Goal: Task Accomplishment & Management: Use online tool/utility

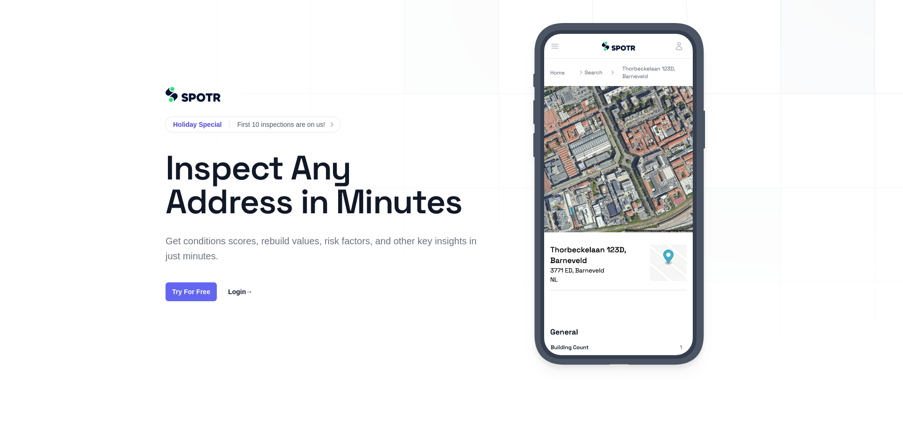
click at [193, 290] on link "Try For Free" at bounding box center [191, 292] width 51 height 19
click at [195, 288] on link "Try For Free" at bounding box center [191, 292] width 51 height 19
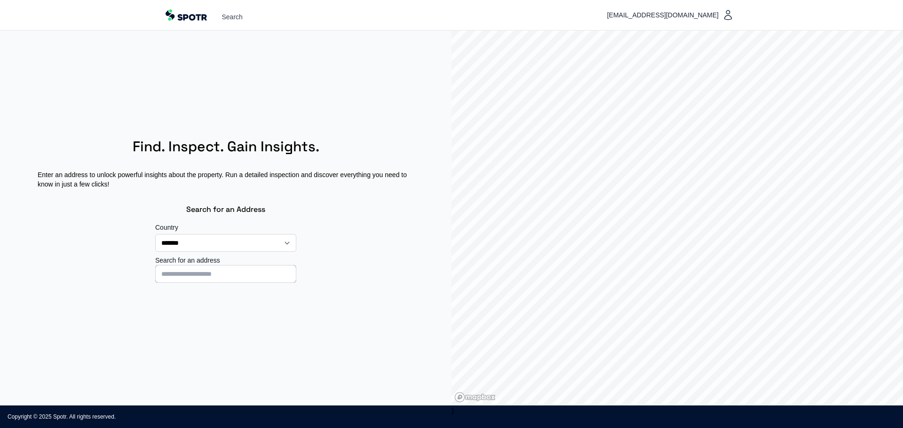
select select "**"
click at [192, 273] on input at bounding box center [225, 274] width 141 height 18
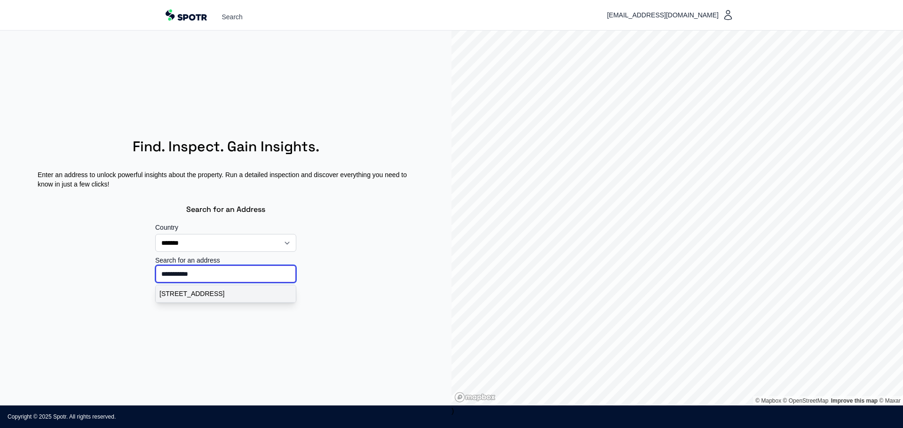
type input "**********"
click at [201, 295] on p "Brugwal 11, Nieuwegein, Nederland" at bounding box center [225, 293] width 133 height 9
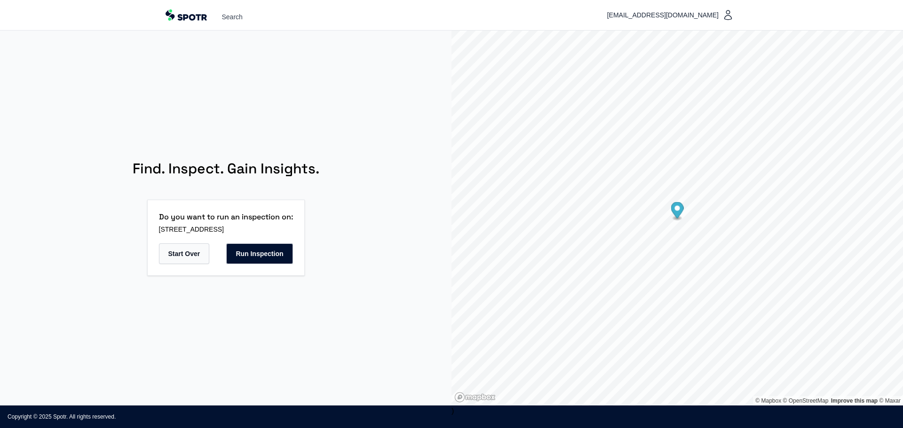
click at [189, 253] on button "Start Over" at bounding box center [184, 254] width 51 height 21
select select "**"
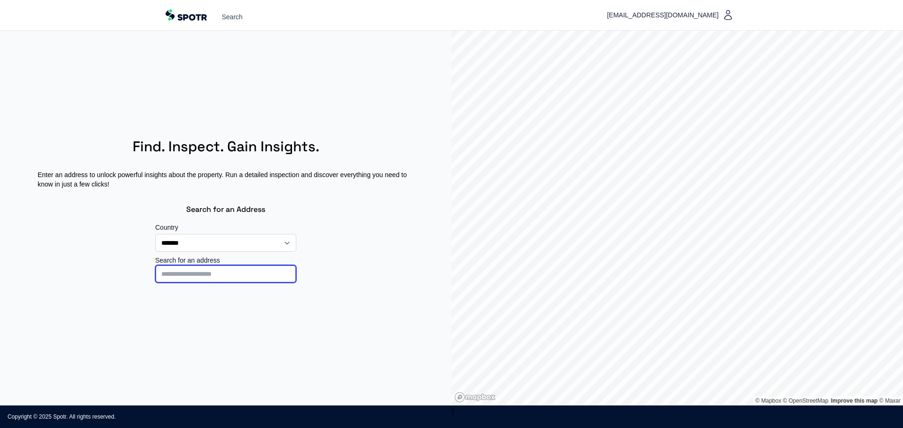
click at [203, 278] on input at bounding box center [225, 274] width 141 height 18
type input "**********"
click at [221, 292] on p "Brugwal 11, Nieuwegein, Nederland" at bounding box center [225, 293] width 133 height 9
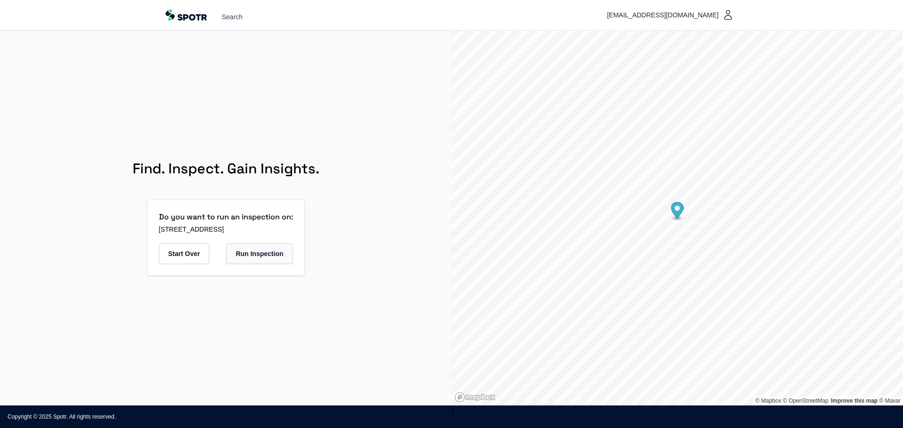
click at [268, 255] on button "Run Inspection" at bounding box center [259, 254] width 66 height 21
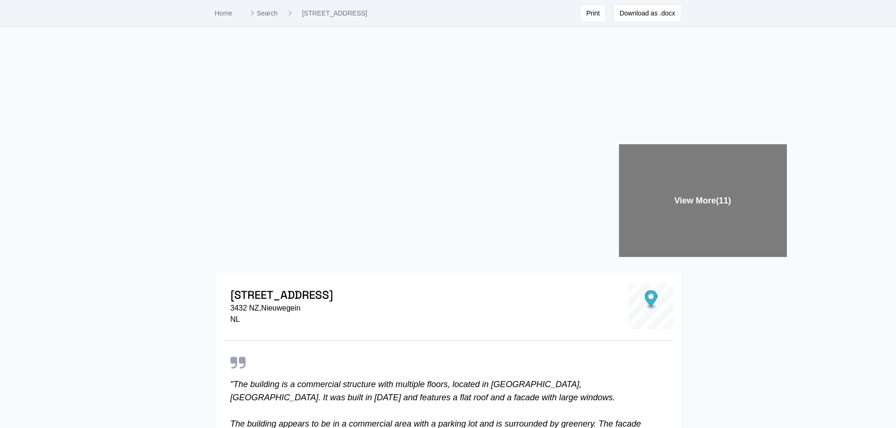
scroll to position [235, 0]
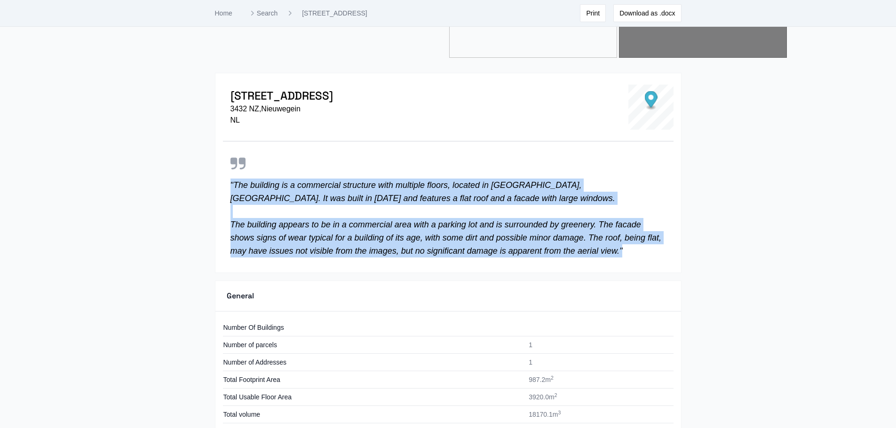
drag, startPoint x: 627, startPoint y: 252, endPoint x: 211, endPoint y: 186, distance: 420.9
copy p "" The building is a commercial structure with multiple floors, located in Nieuw…"
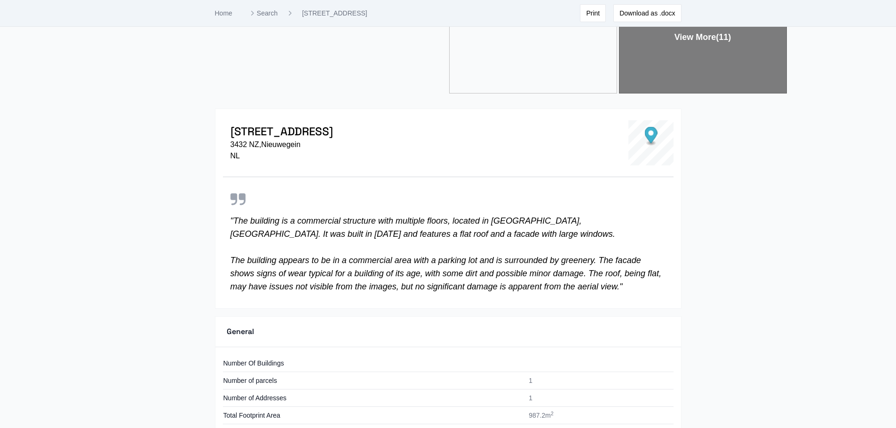
scroll to position [70, 0]
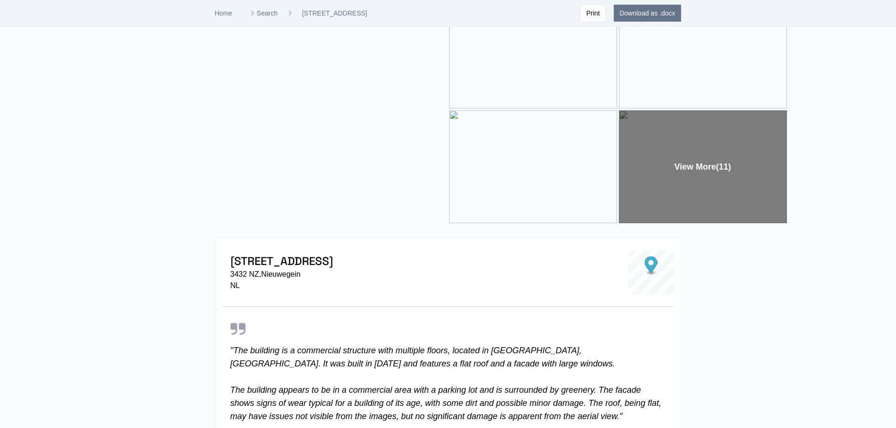
click at [649, 15] on button "Download as .docx" at bounding box center [647, 13] width 68 height 18
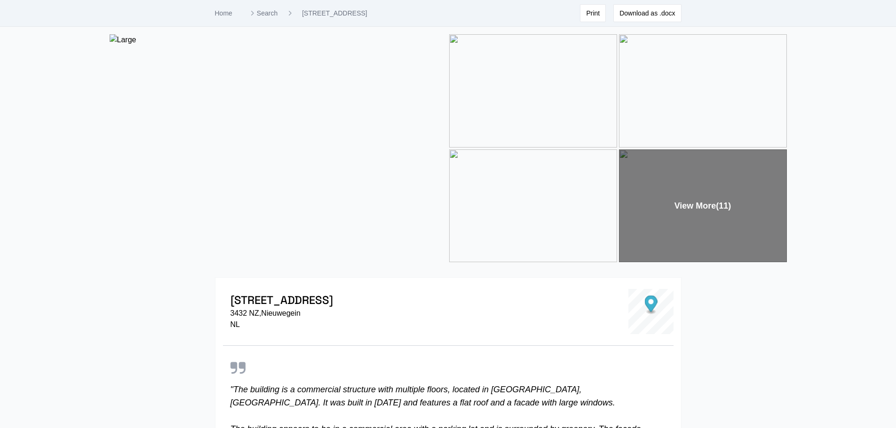
scroll to position [47, 0]
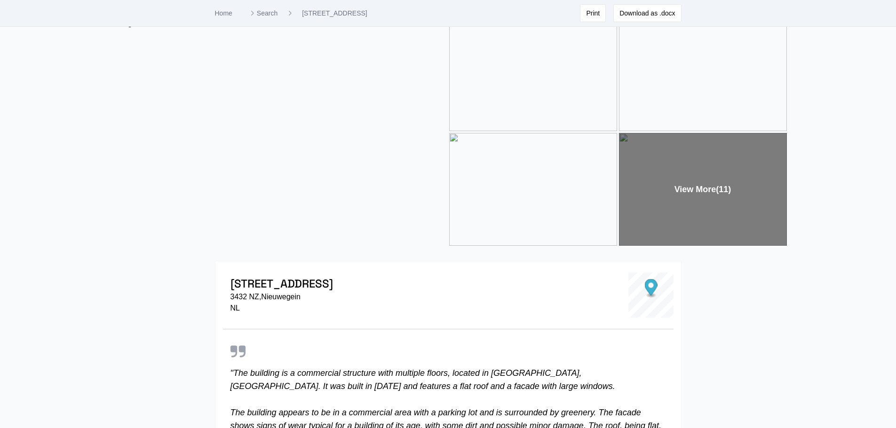
click at [711, 189] on div "View More (11)" at bounding box center [703, 189] width 168 height 113
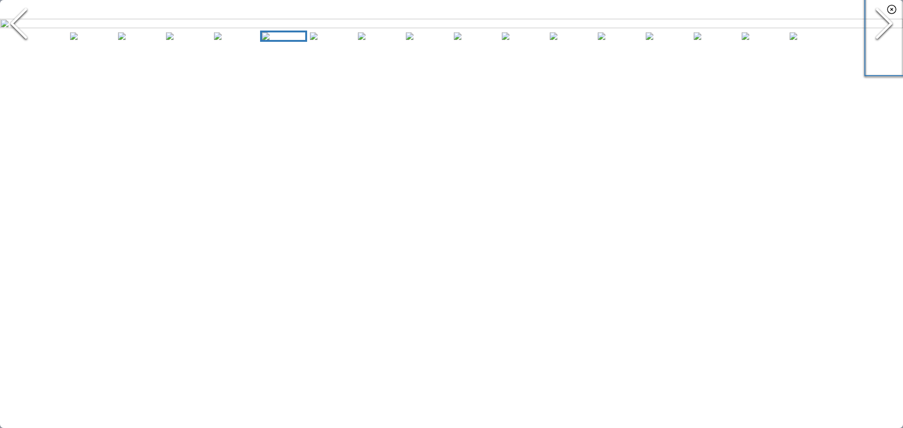
click at [886, 38] on polyline "Next Slide" at bounding box center [884, 23] width 14 height 28
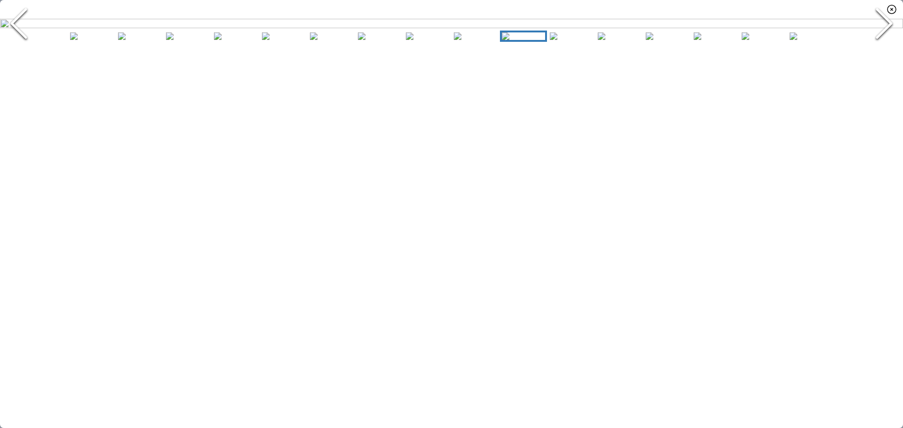
click at [886, 38] on polyline "Next Slide" at bounding box center [884, 23] width 14 height 28
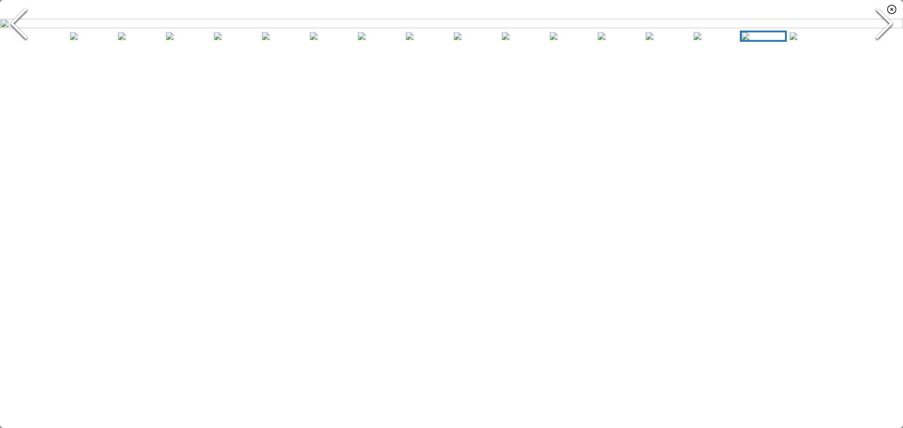
click at [886, 38] on polyline "Next Slide" at bounding box center [884, 23] width 14 height 28
click at [893, 52] on icon "Next Slide" at bounding box center [884, 23] width 28 height 56
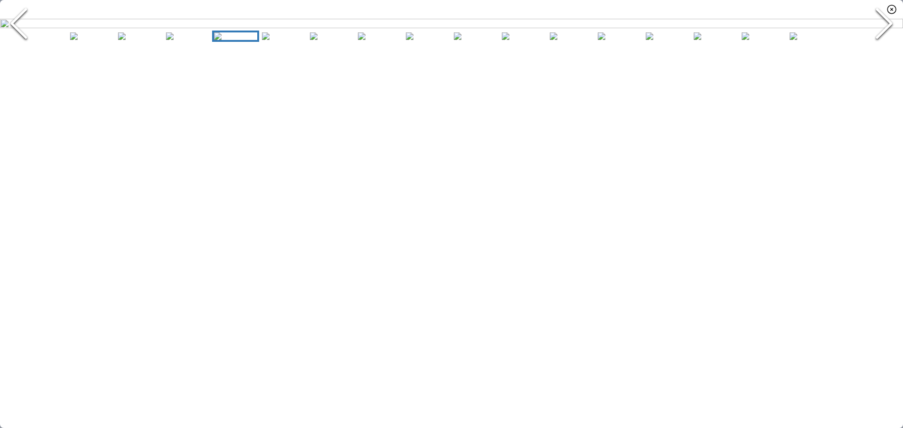
click at [893, 52] on icon "Next Slide" at bounding box center [884, 23] width 28 height 56
click at [13, 38] on polyline "Previous Slide" at bounding box center [19, 23] width 14 height 28
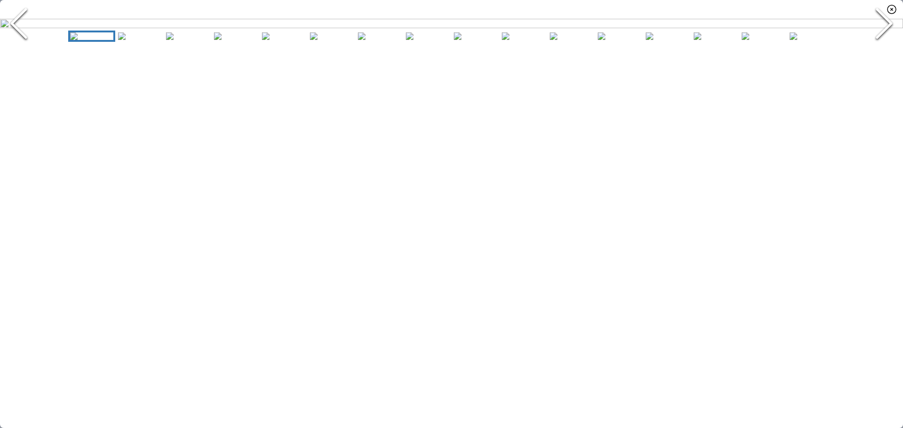
click at [13, 38] on polyline "Previous Slide" at bounding box center [19, 23] width 14 height 28
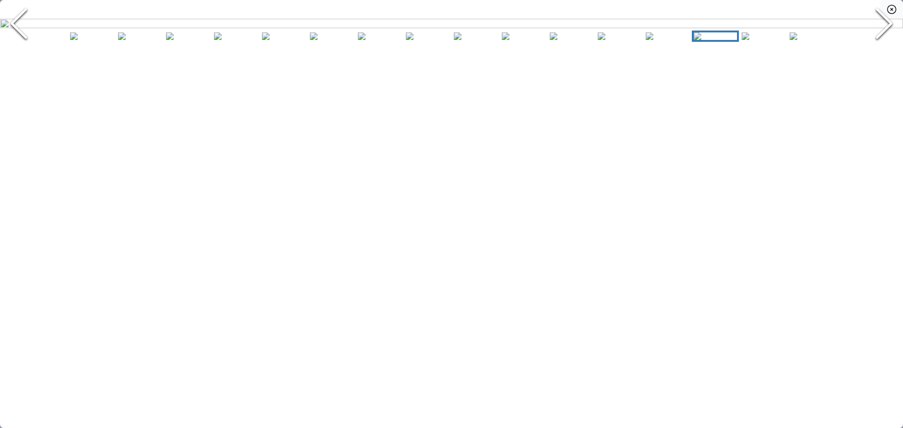
click at [893, 10] on icon "button" at bounding box center [891, 9] width 11 height 11
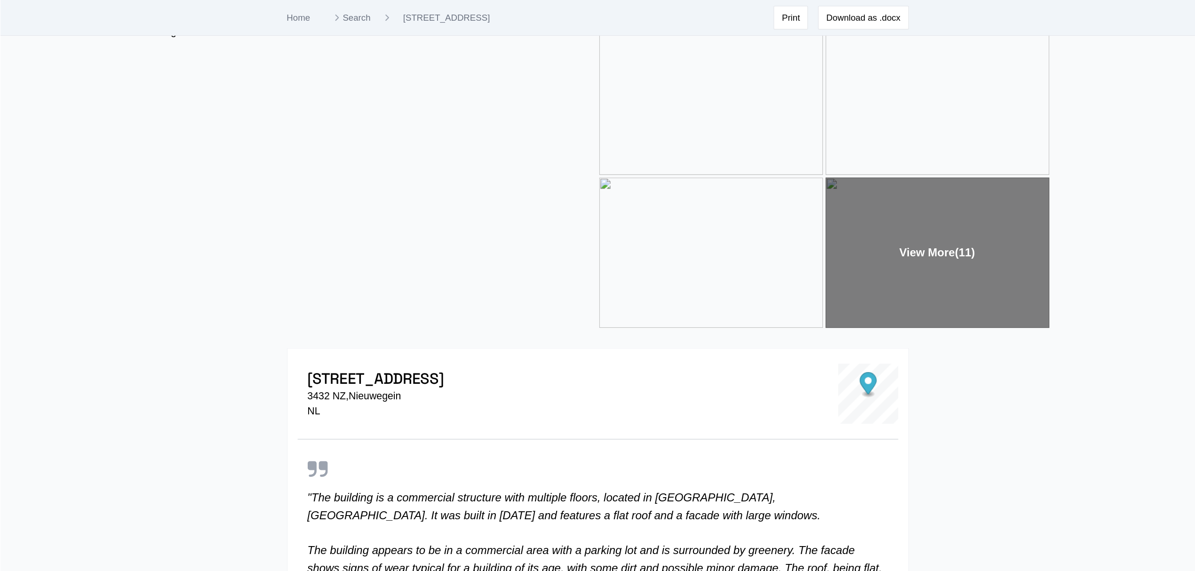
scroll to position [0, 0]
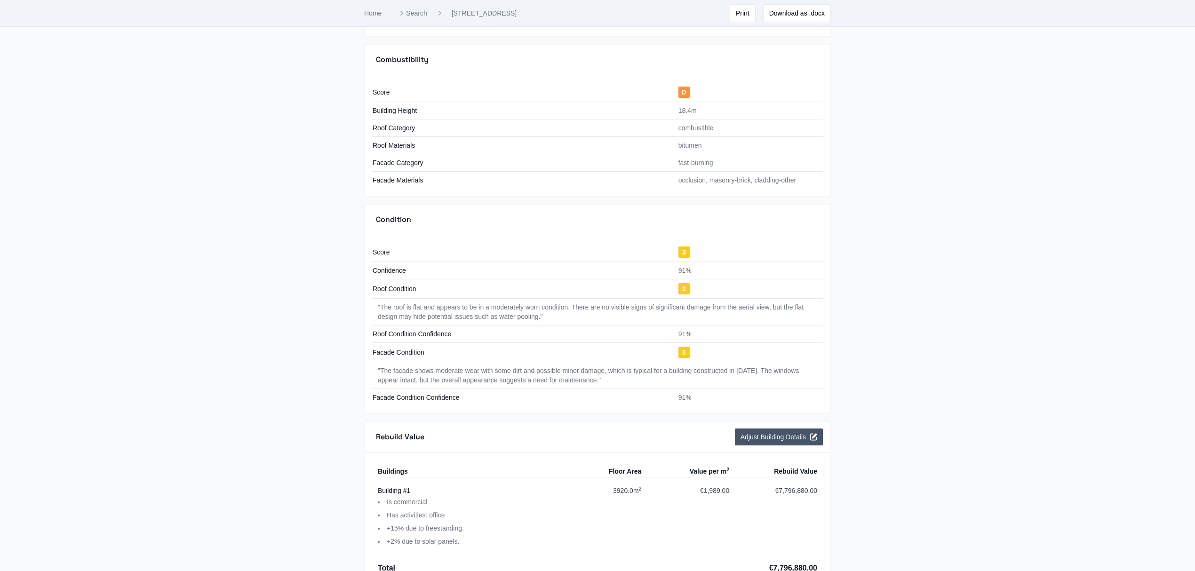
scroll to position [1111, 0]
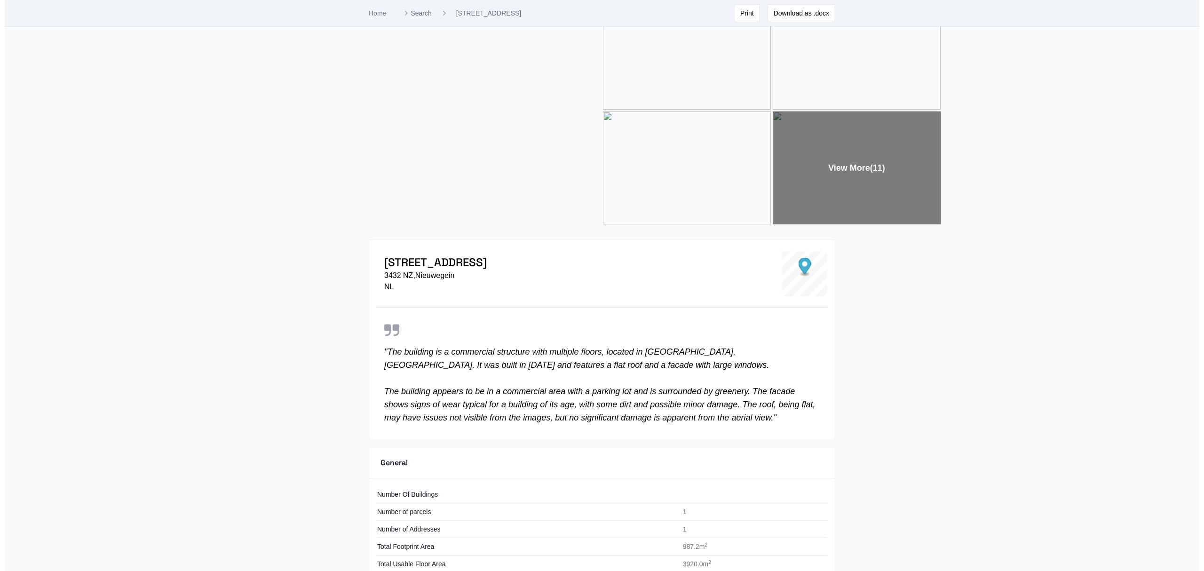
scroll to position [0, 0]
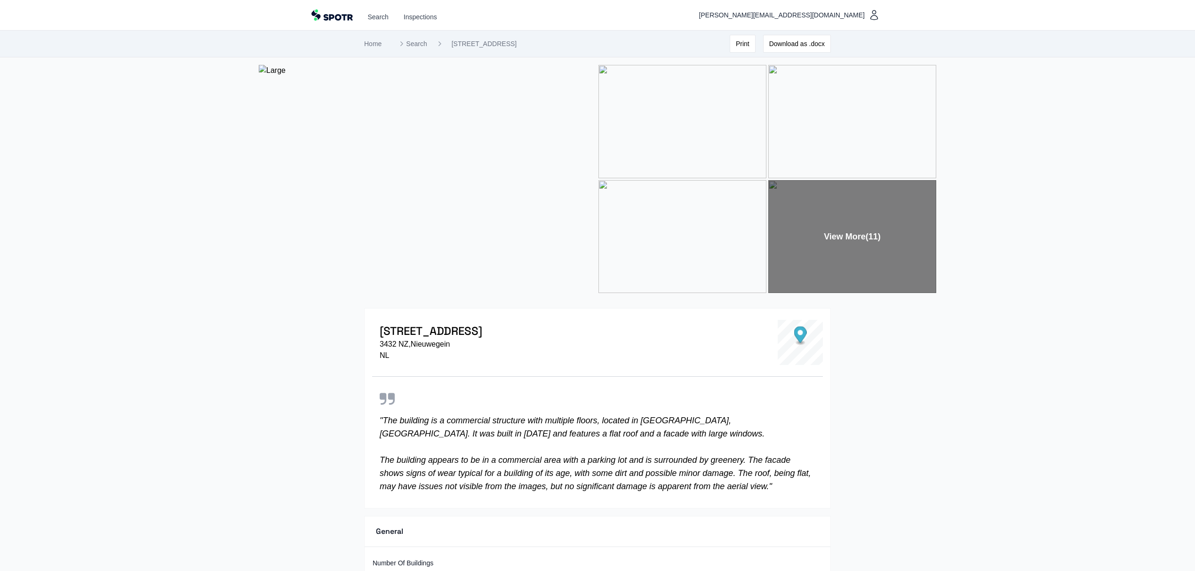
click at [451, 155] on img at bounding box center [428, 179] width 338 height 228
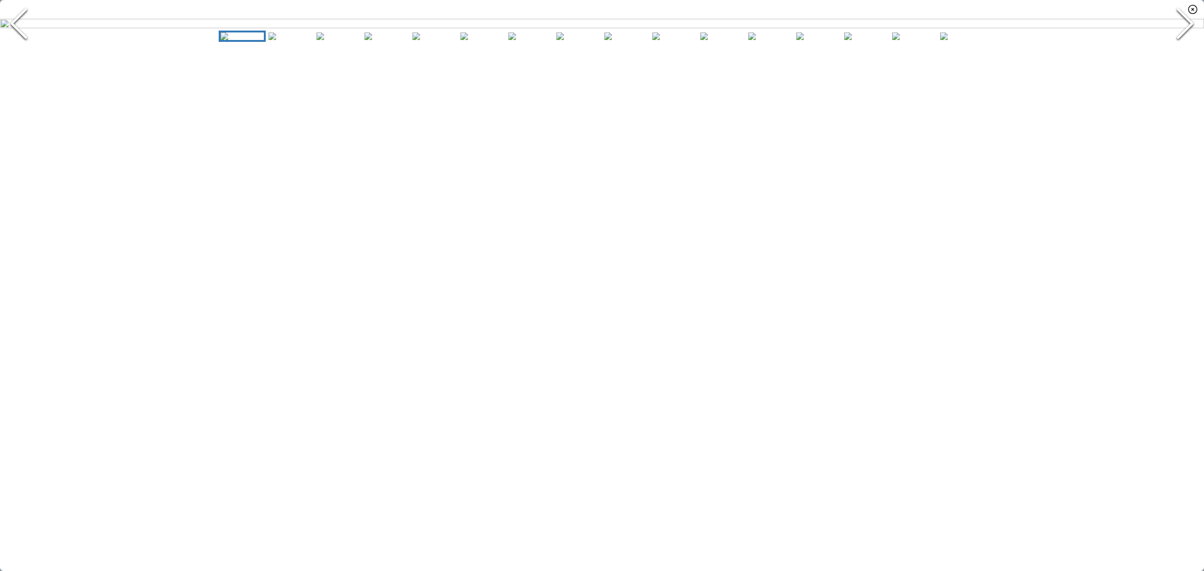
click at [648, 28] on img "Go to Slide 1" at bounding box center [602, 23] width 1204 height 9
click at [609, 28] on img "Go to Slide 1" at bounding box center [602, 23] width 1204 height 9
